Goal: Information Seeking & Learning: Learn about a topic

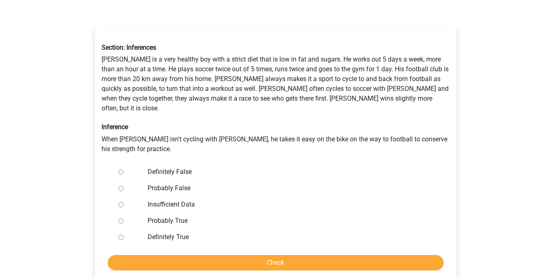
scroll to position [127, 0]
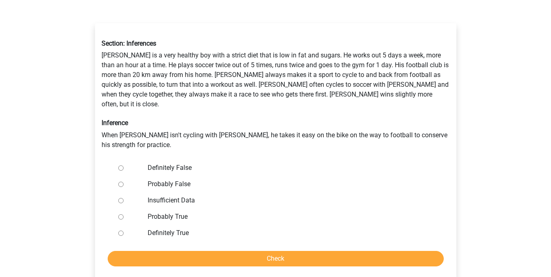
click at [120, 166] on input "Definitely False" at bounding box center [120, 168] width 5 height 5
radio input "true"
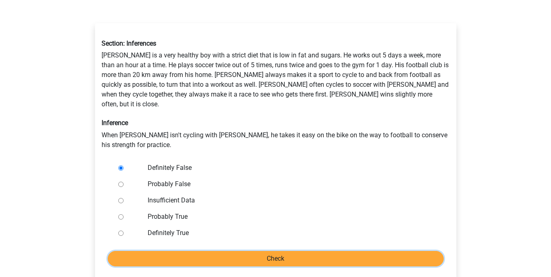
click at [189, 251] on input "Check" at bounding box center [276, 258] width 336 height 15
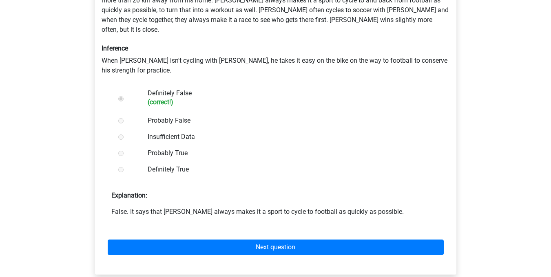
scroll to position [207, 0]
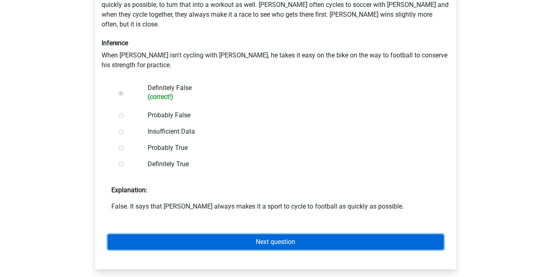
click at [197, 234] on link "Next question" at bounding box center [276, 241] width 336 height 15
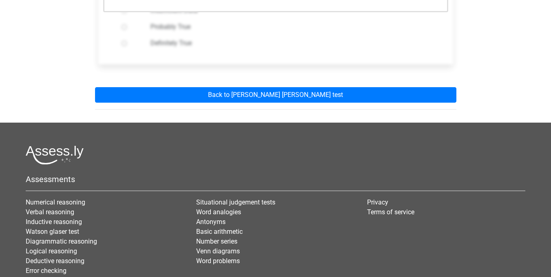
scroll to position [293, 0]
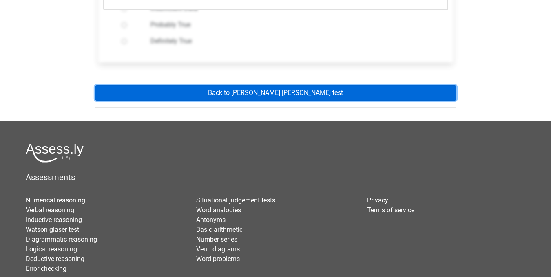
click at [249, 85] on link "Back to watson glaser test" at bounding box center [275, 92] width 361 height 15
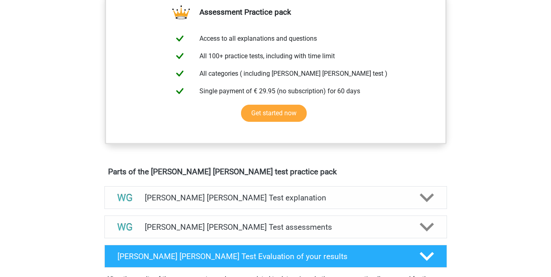
scroll to position [114, 0]
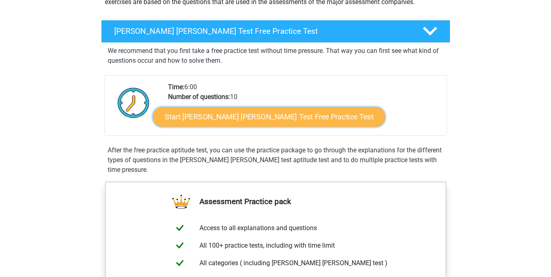
click at [245, 115] on link "Start Watson Glaser Test Free Practice Test" at bounding box center [269, 117] width 232 height 20
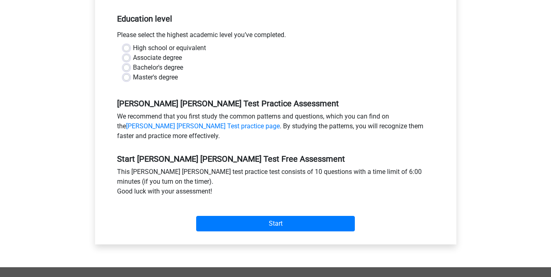
scroll to position [221, 0]
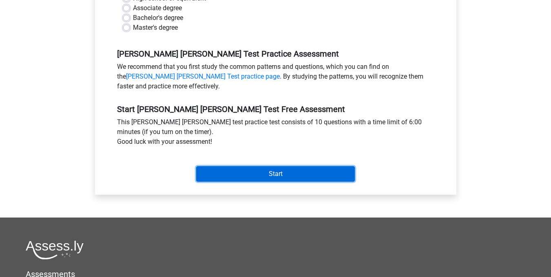
click at [242, 166] on input "Start" at bounding box center [275, 173] width 159 height 15
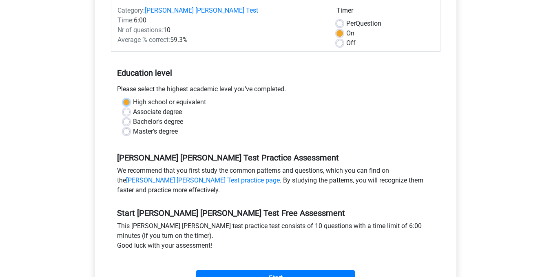
scroll to position [116, 0]
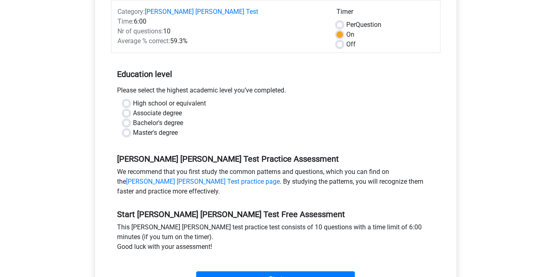
click at [199, 108] on div "Associate degree" at bounding box center [275, 113] width 305 height 10
click at [133, 118] on label "Bachelor's degree" at bounding box center [158, 123] width 50 height 10
click at [126, 118] on input "Bachelor's degree" at bounding box center [126, 122] width 7 height 8
radio input "true"
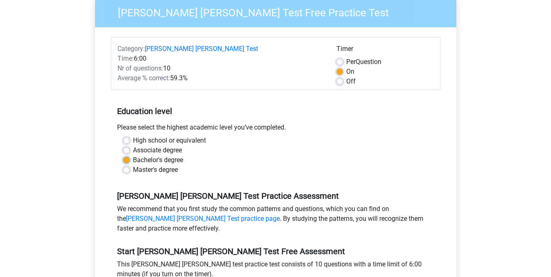
scroll to position [77, 0]
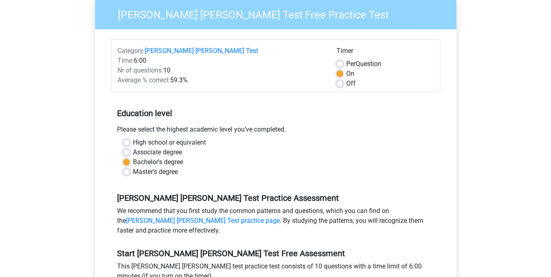
click at [346, 79] on label "Off" at bounding box center [350, 84] width 9 height 10
click at [338, 79] on input "Off" at bounding box center [339, 83] width 7 height 8
radio input "true"
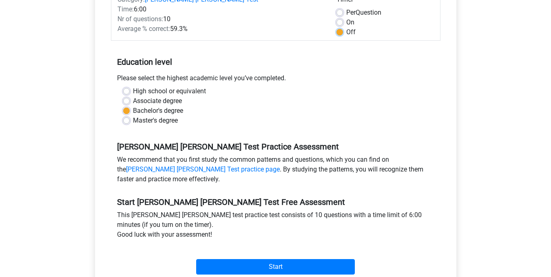
scroll to position [133, 0]
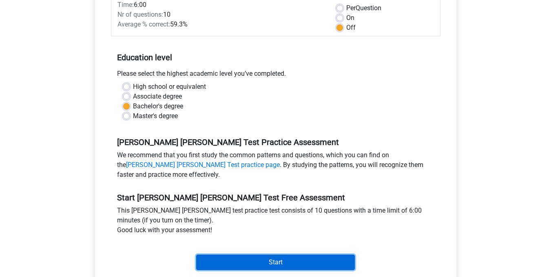
click at [280, 255] on input "Start" at bounding box center [275, 262] width 159 height 15
